Goal: Navigation & Orientation: Find specific page/section

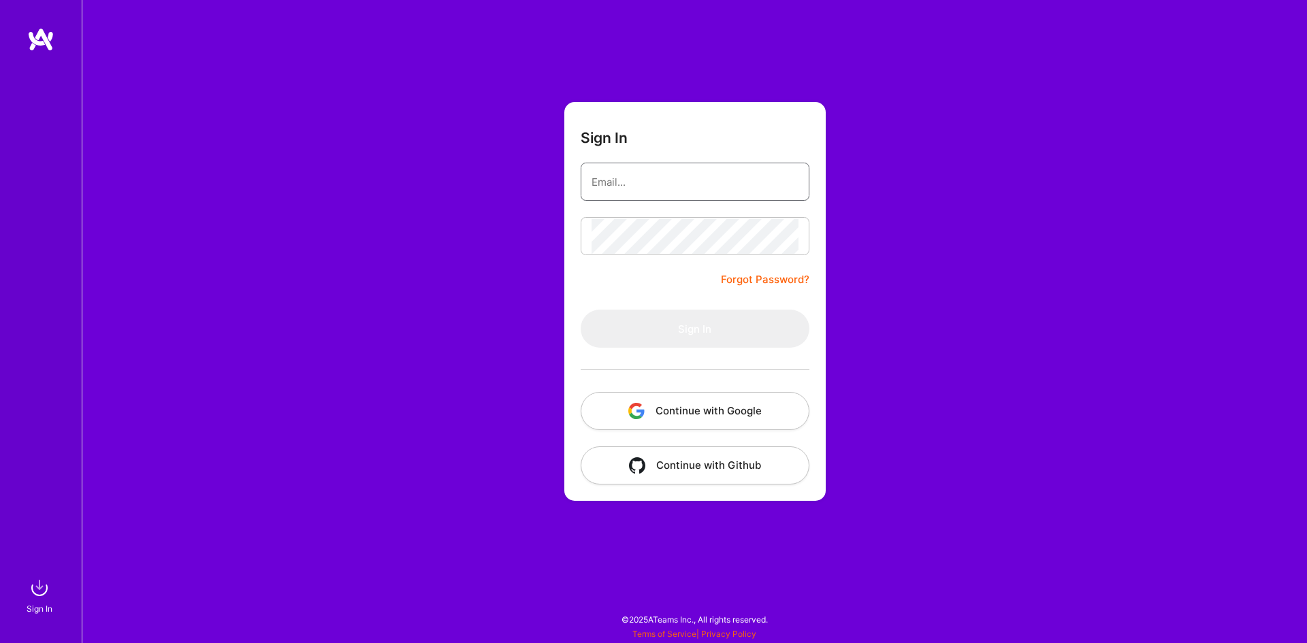
type input "[EMAIL_ADDRESS][DOMAIN_NAME]"
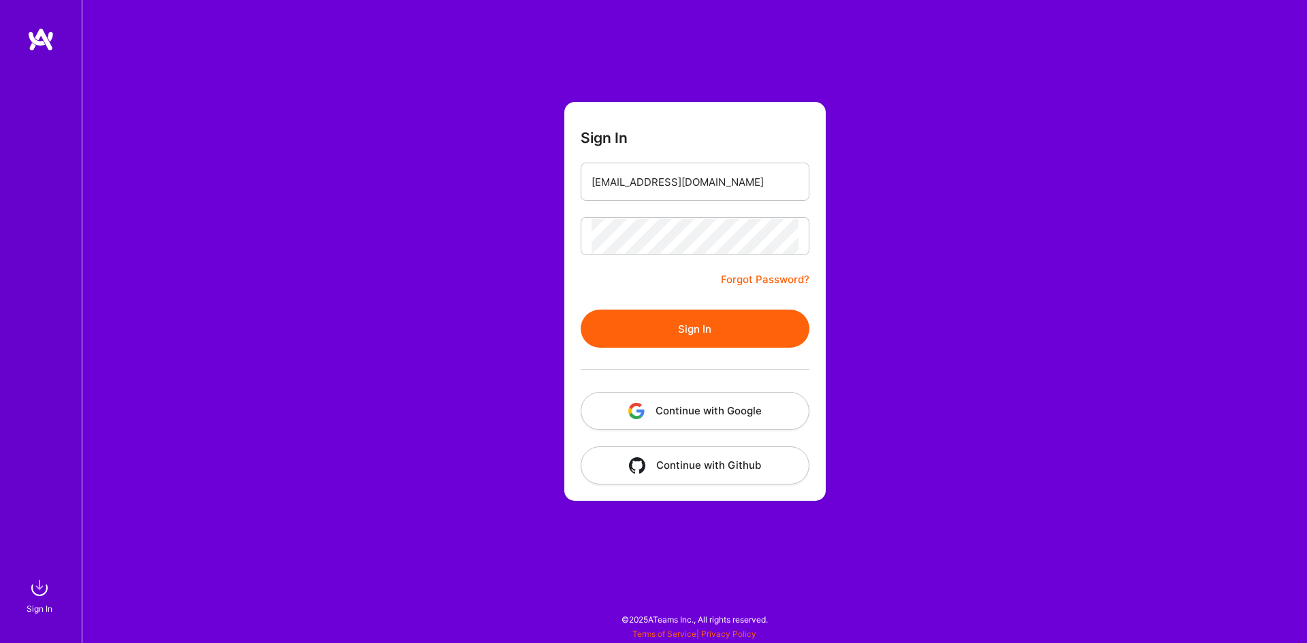
click at [641, 325] on button "Sign In" at bounding box center [695, 329] width 229 height 38
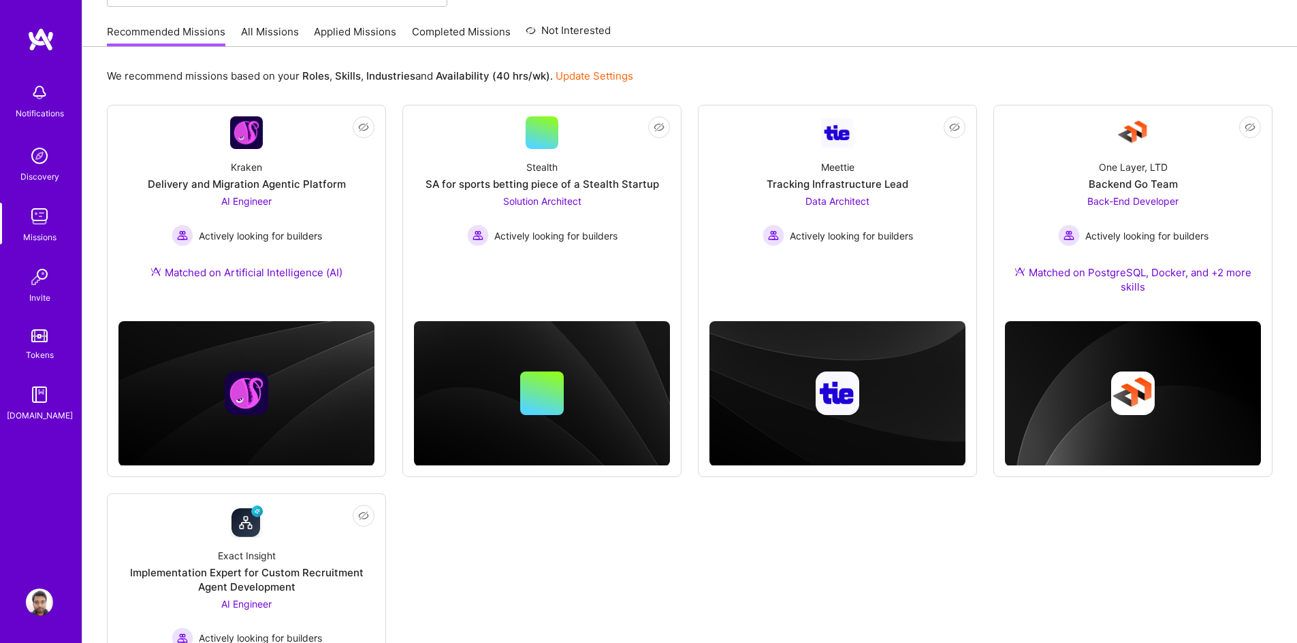
scroll to position [122, 0]
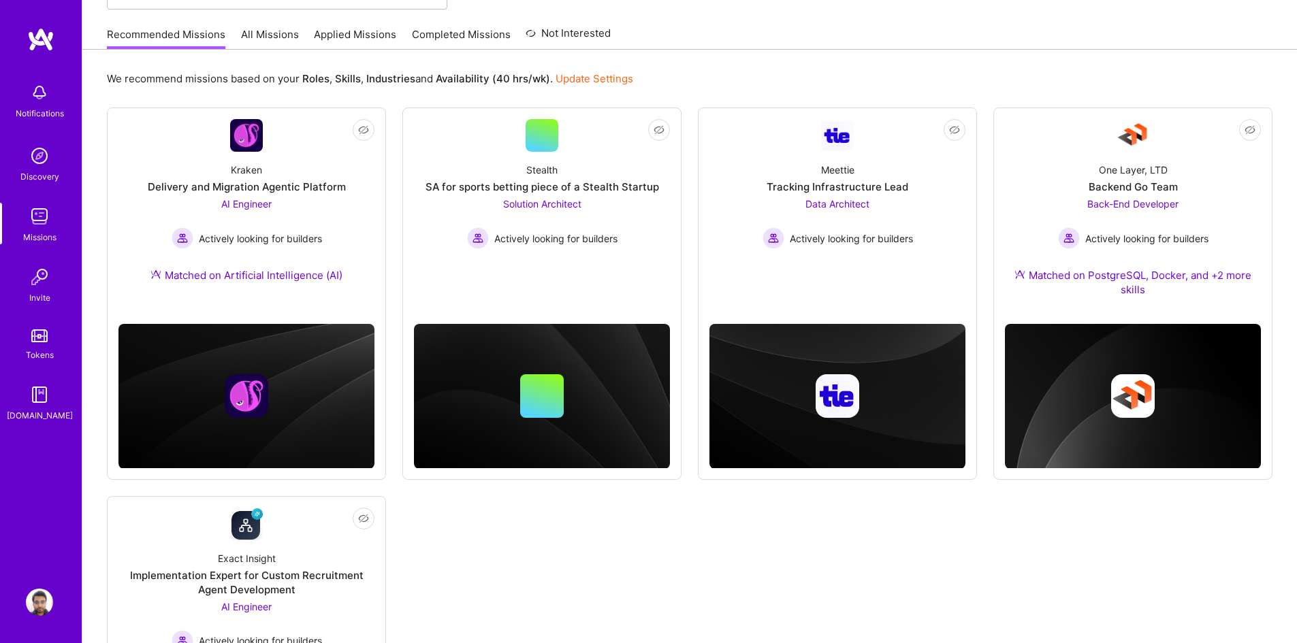
click at [942, 521] on div "Not Interested Kraken Delivery and Migration Agentic Platform AI Engineer Activ…" at bounding box center [689, 463] width 1165 height 711
